Goal: Find specific page/section: Find specific page/section

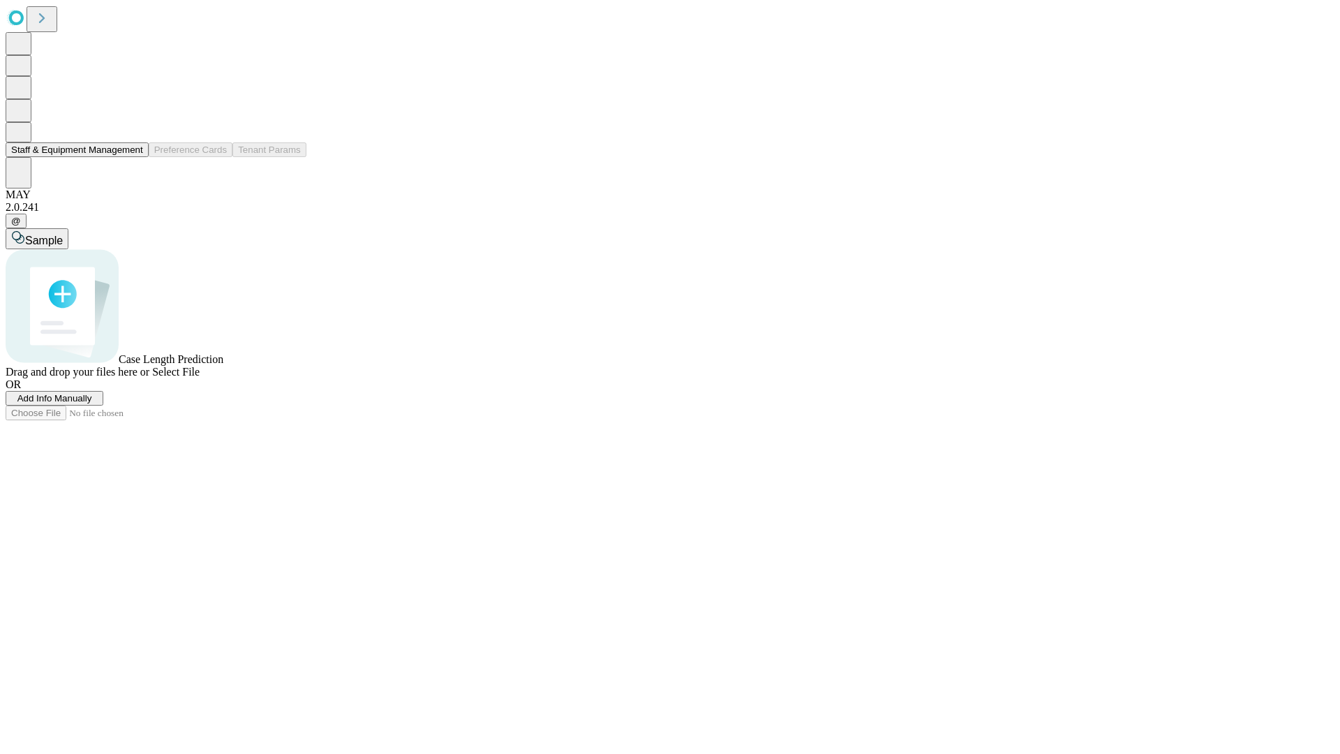
click at [133, 157] on button "Staff & Equipment Management" at bounding box center [77, 149] width 143 height 15
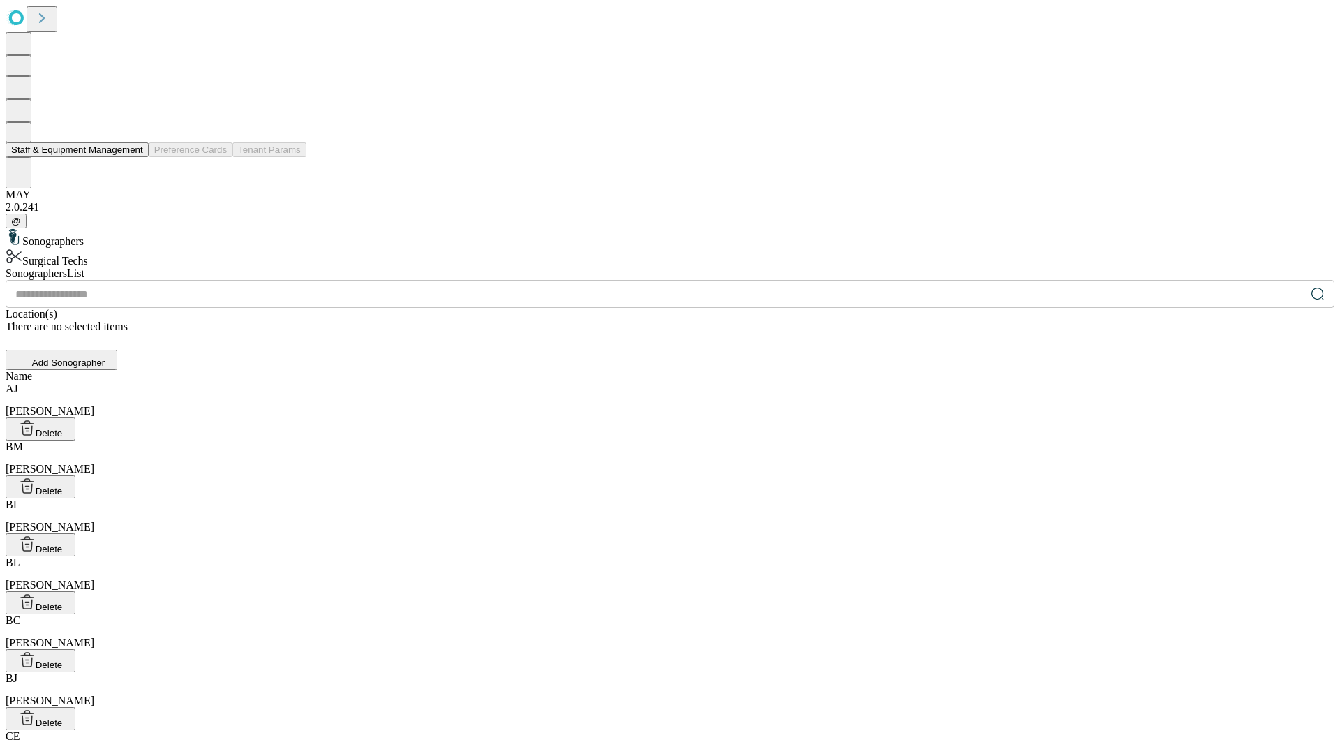
click at [133, 157] on button "Staff & Equipment Management" at bounding box center [77, 149] width 143 height 15
